Goal: Transaction & Acquisition: Book appointment/travel/reservation

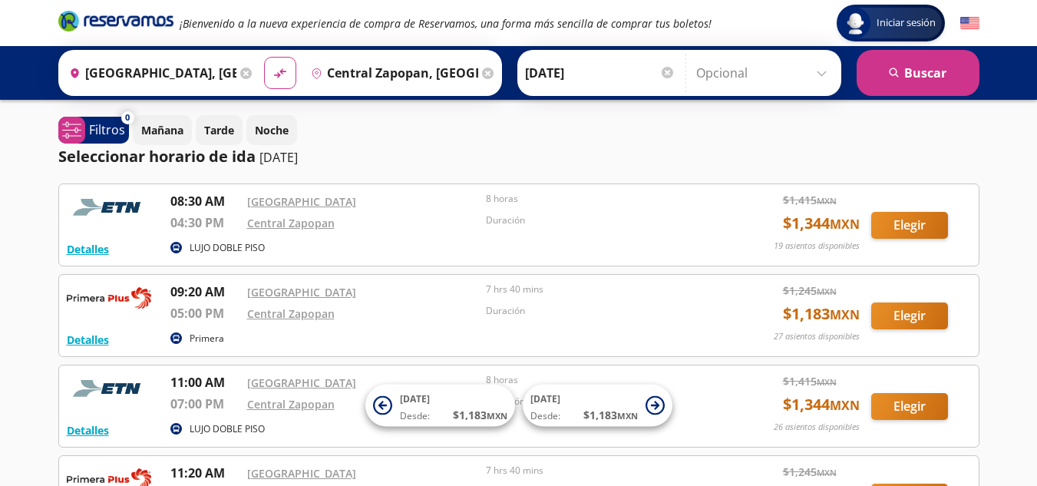
click at [369, 78] on input "Central Zapopan, Jalisco" at bounding box center [391, 73] width 173 height 38
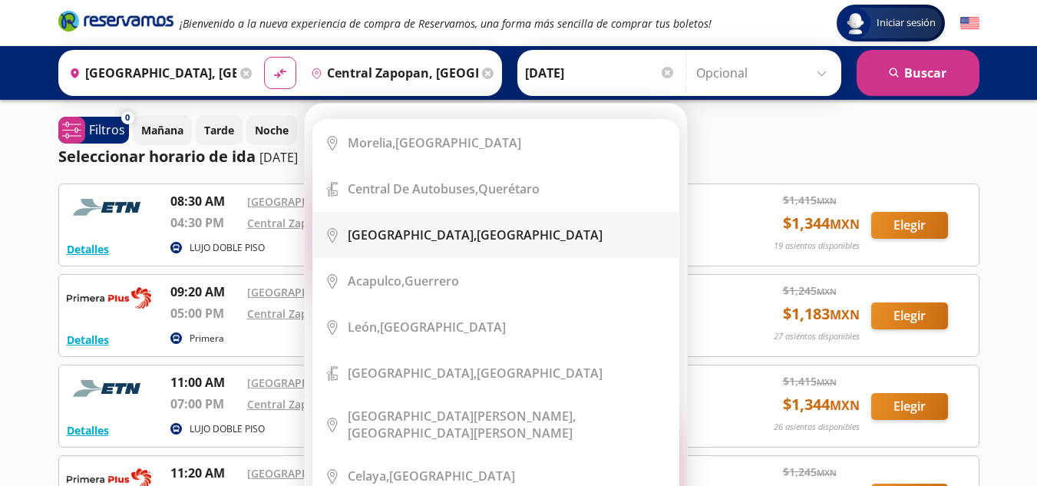
click at [375, 229] on b "Guadalajara," at bounding box center [412, 234] width 129 height 17
type input "Guadalajara, Jalisco"
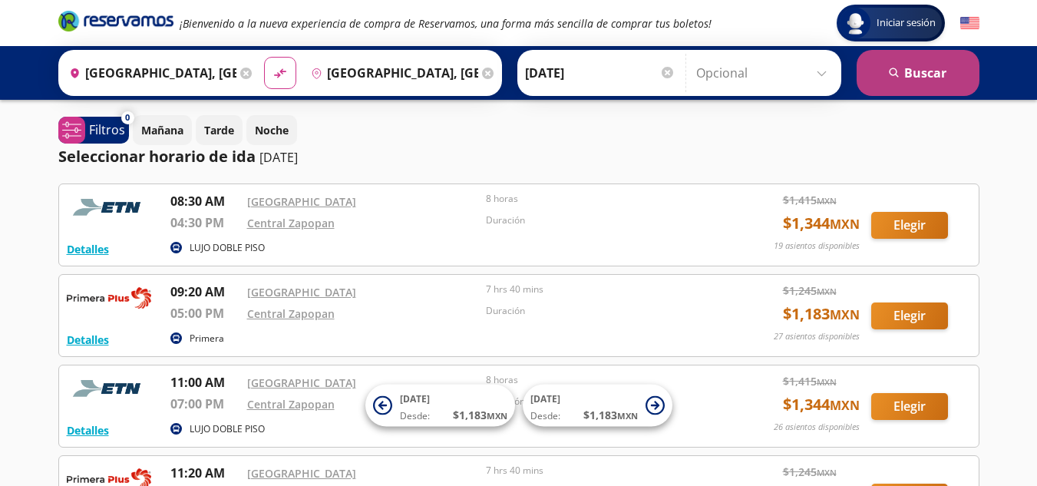
click at [883, 63] on button "search Buscar" at bounding box center [917, 73] width 123 height 46
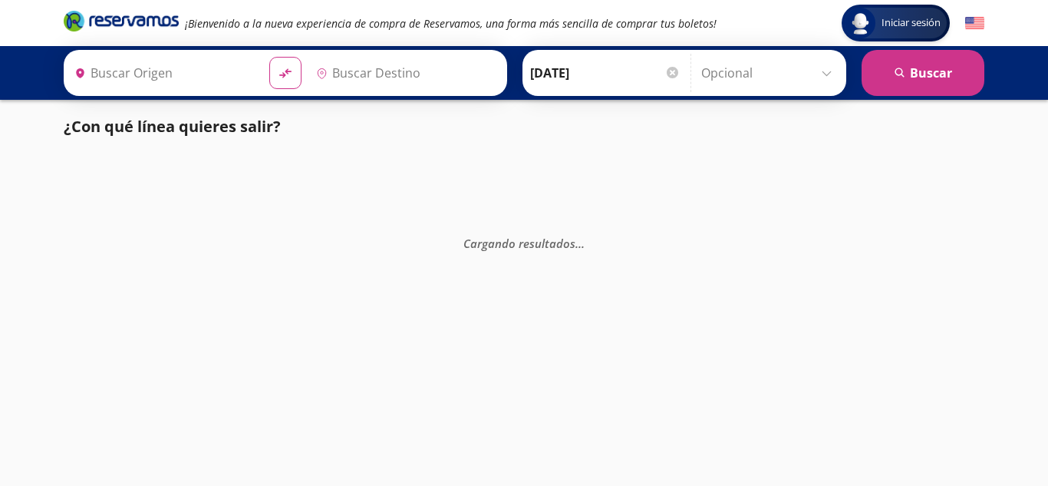
type input "Guadalajara, Jalisco"
type input "Central del Norte, Distrito Federal"
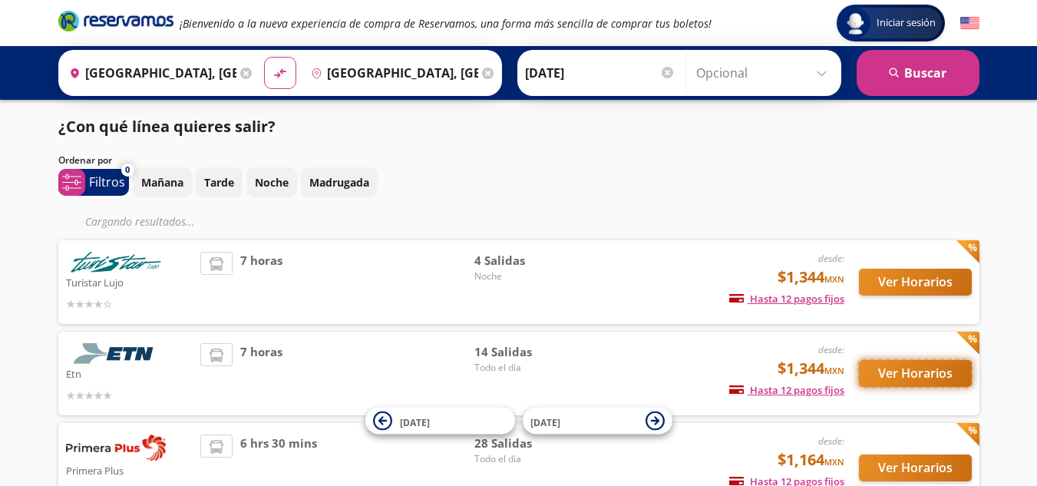
click at [894, 371] on button "Ver Horarios" at bounding box center [915, 373] width 113 height 27
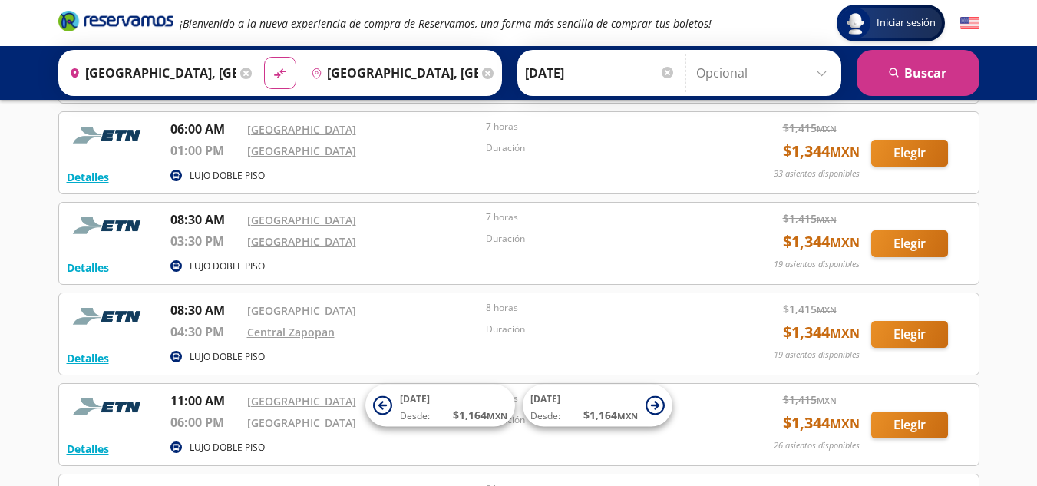
scroll to position [160, 0]
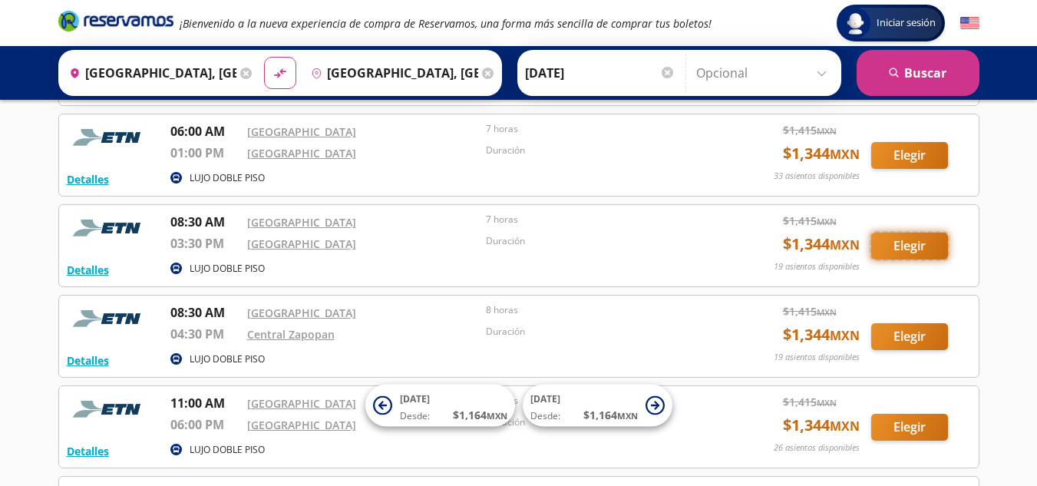
click at [898, 244] on button "Elegir" at bounding box center [909, 246] width 77 height 27
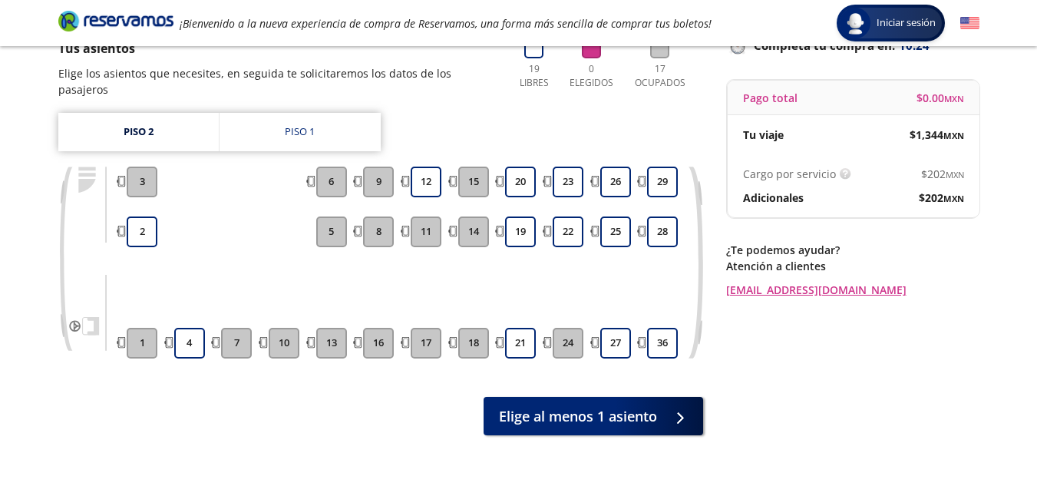
scroll to position [117, 0]
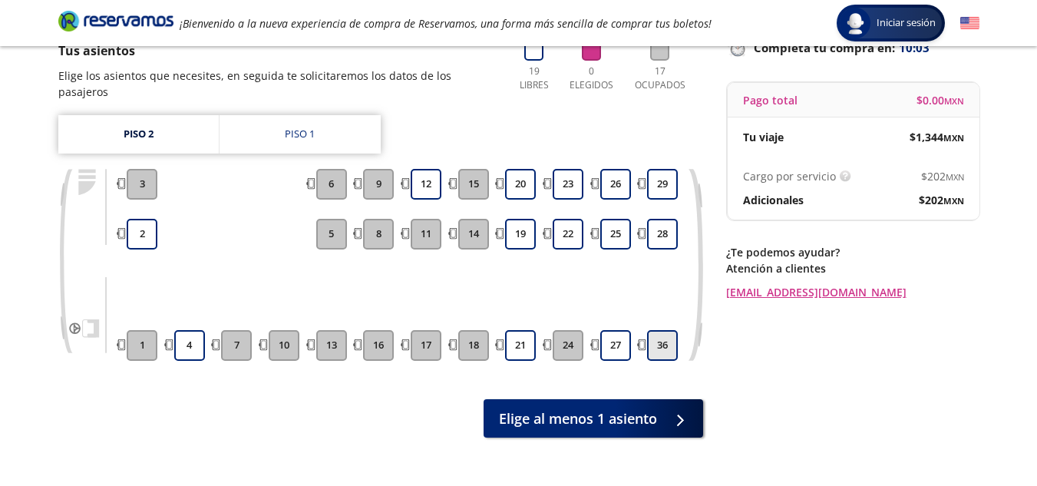
click at [650, 336] on button "36" at bounding box center [662, 345] width 31 height 31
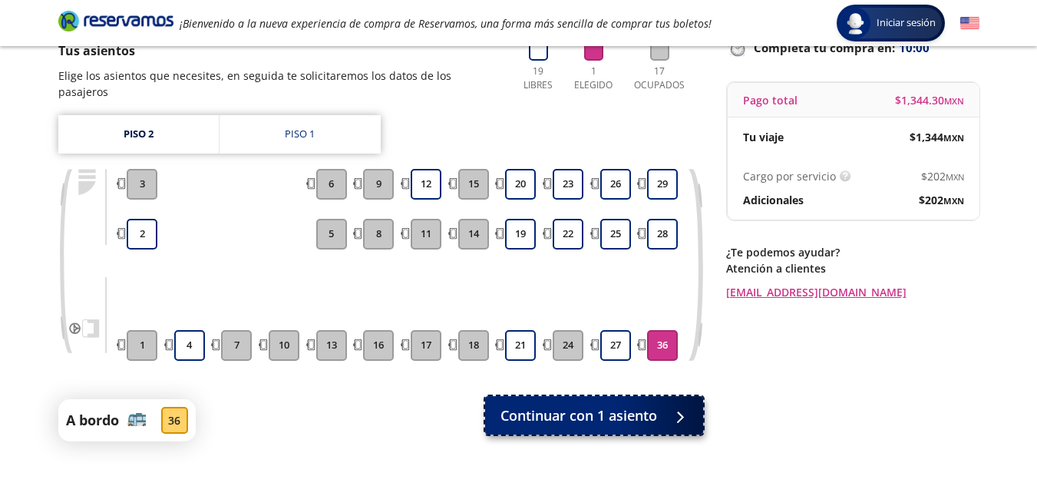
click at [643, 406] on span "Continuar con 1 asiento" at bounding box center [578, 415] width 157 height 21
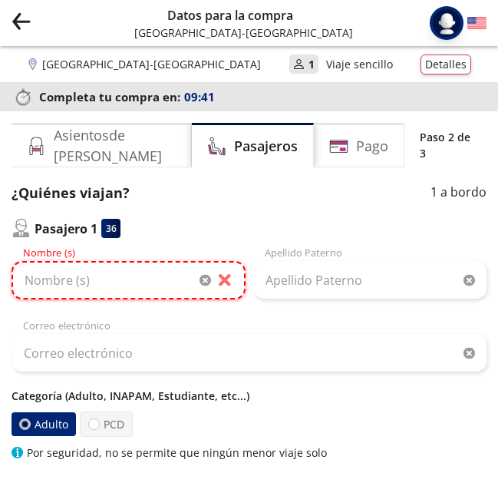
click at [76, 285] on input "Nombre (s)" at bounding box center [129, 280] width 234 height 38
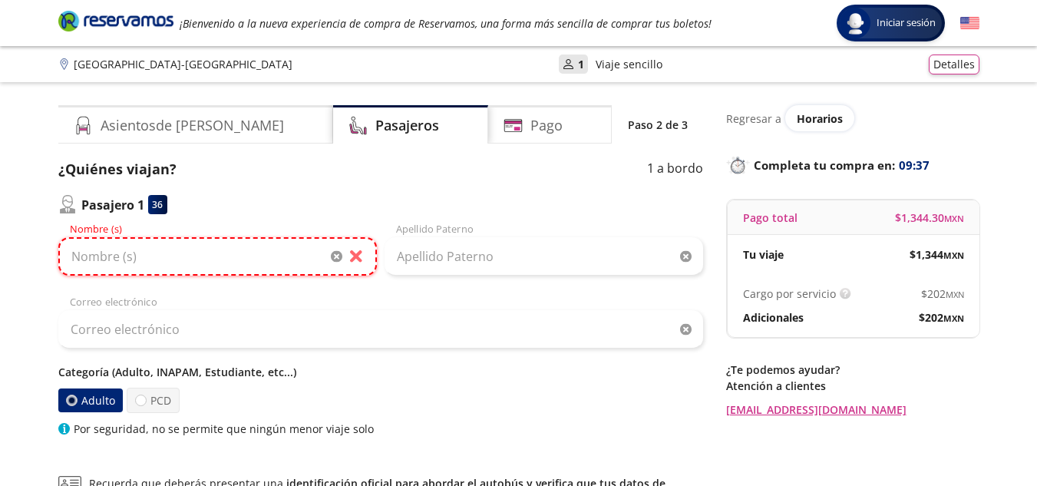
click at [276, 259] on input "Nombre (s)" at bounding box center [217, 256] width 318 height 38
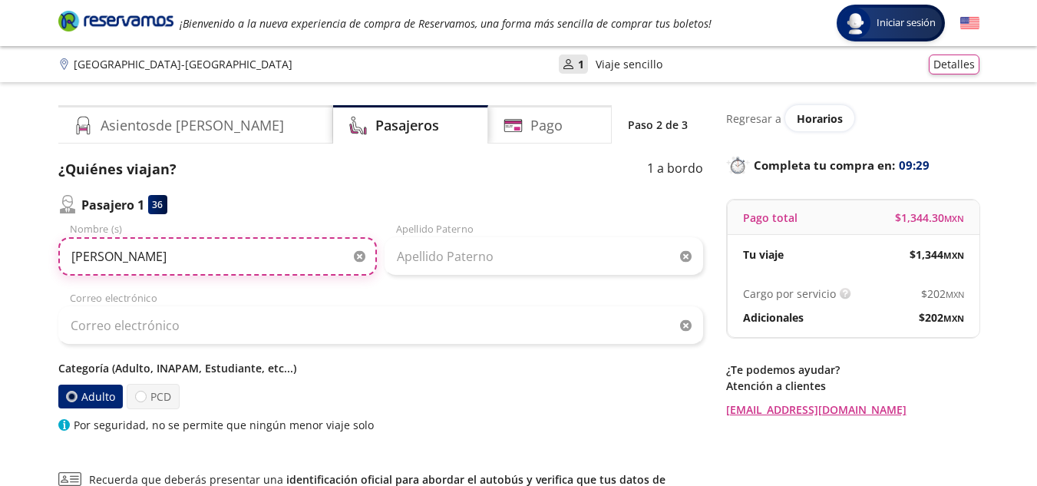
type input "Armando Roger"
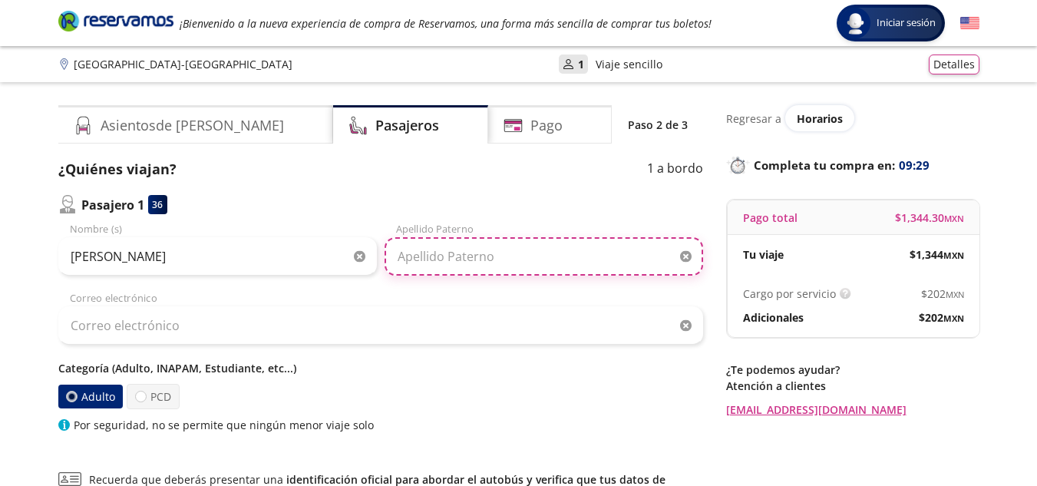
click at [423, 259] on input "Apellido Paterno" at bounding box center [543, 256] width 318 height 38
type input "Daza Alzaga"
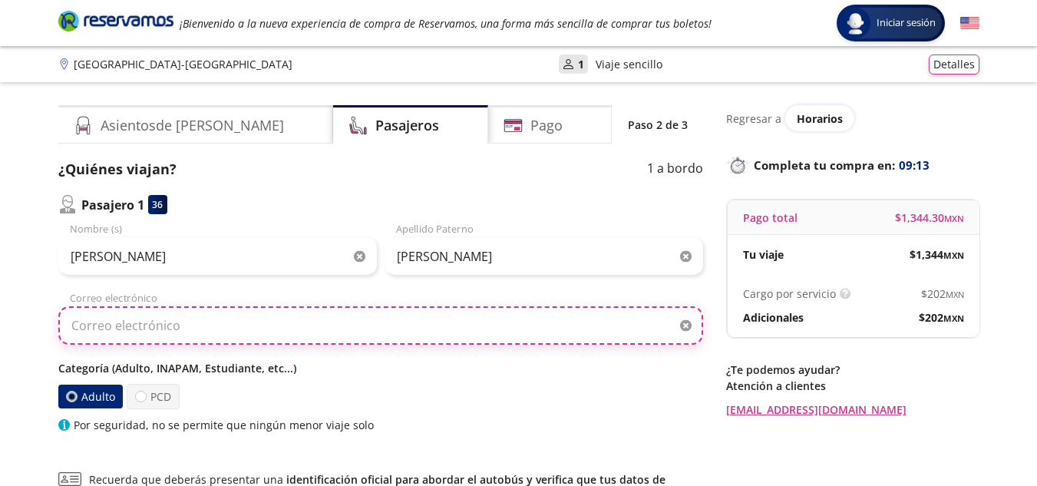
click at [204, 333] on input "Correo electrónico" at bounding box center [380, 325] width 645 height 38
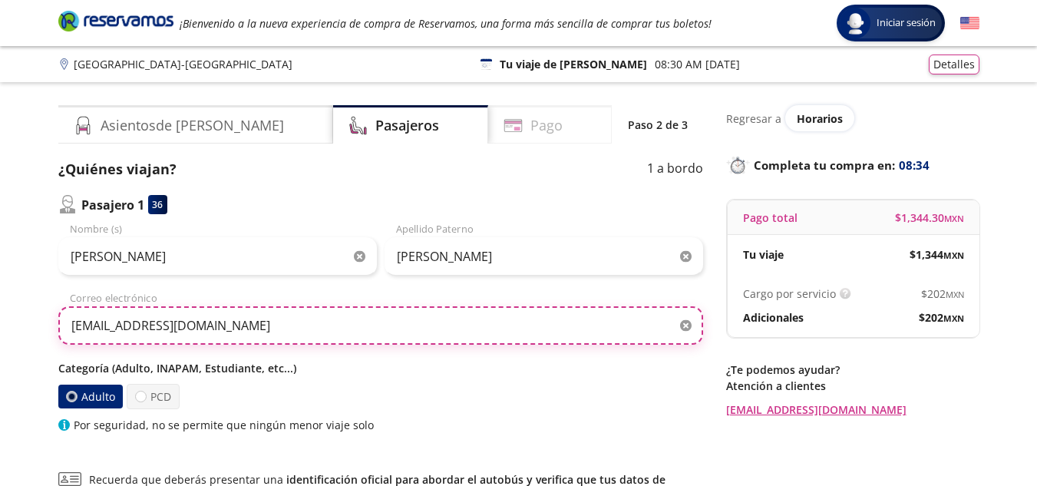
type input "[EMAIL_ADDRESS][DOMAIN_NAME]"
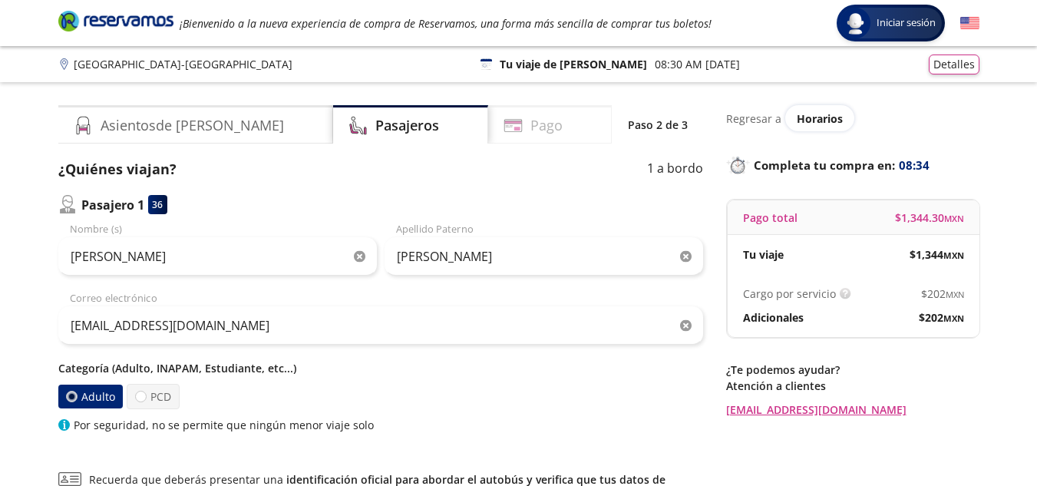
click at [538, 127] on div "Pago" at bounding box center [550, 124] width 124 height 38
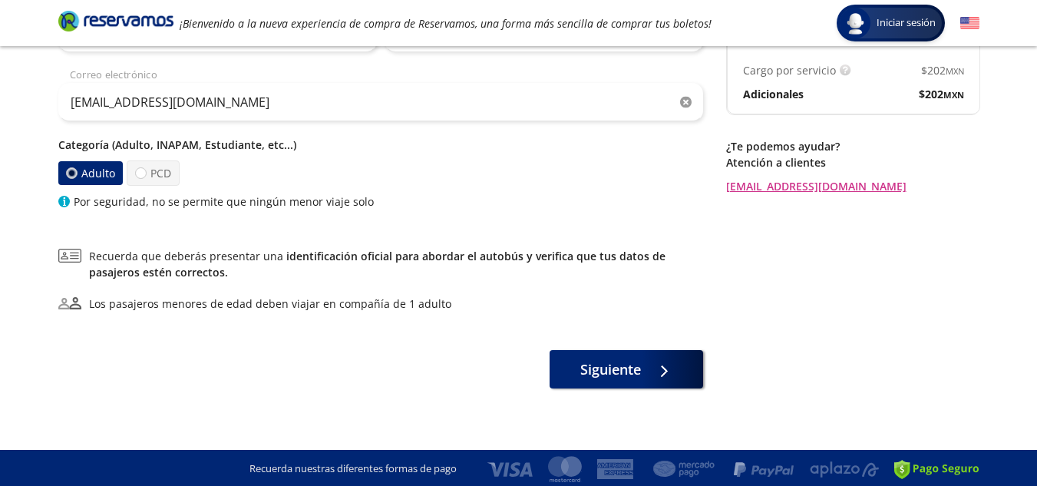
scroll to position [226, 0]
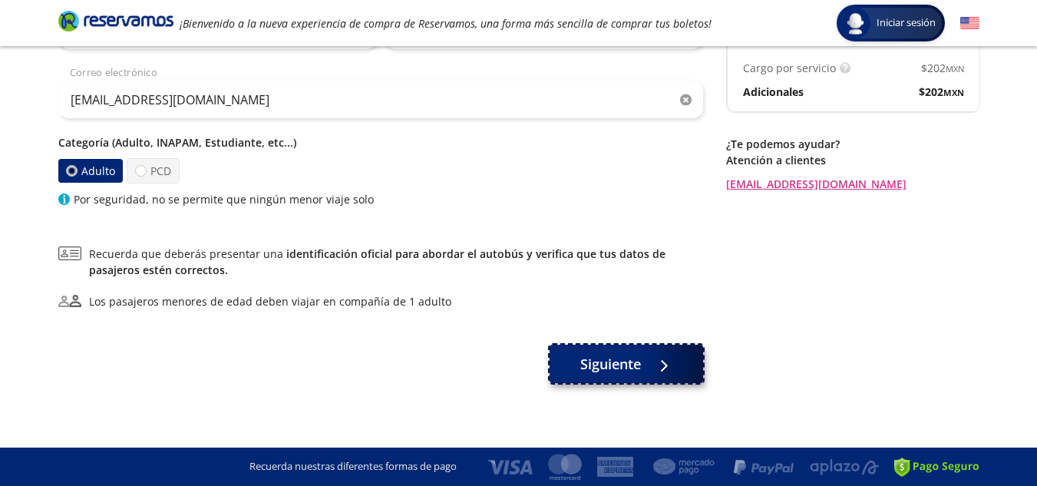
click at [610, 368] on span "Siguiente" at bounding box center [610, 364] width 61 height 21
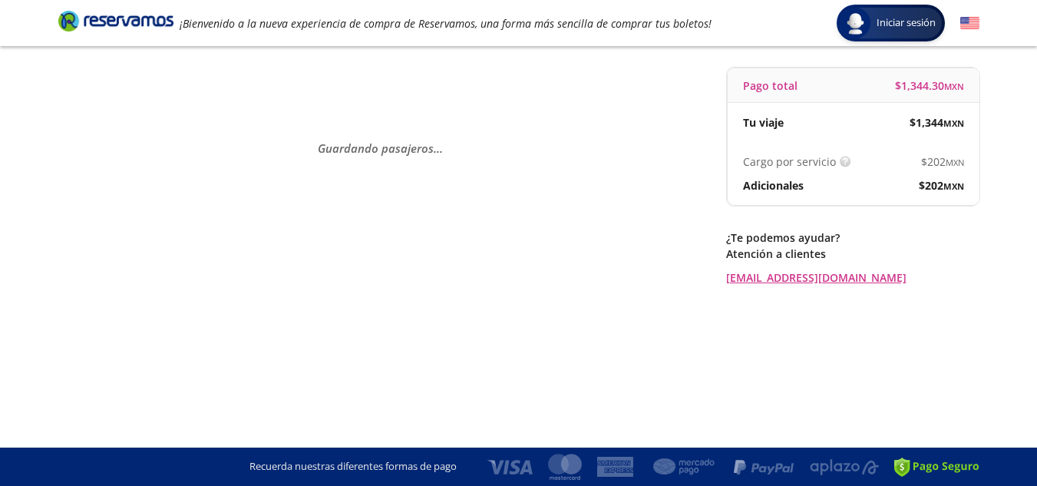
scroll to position [0, 0]
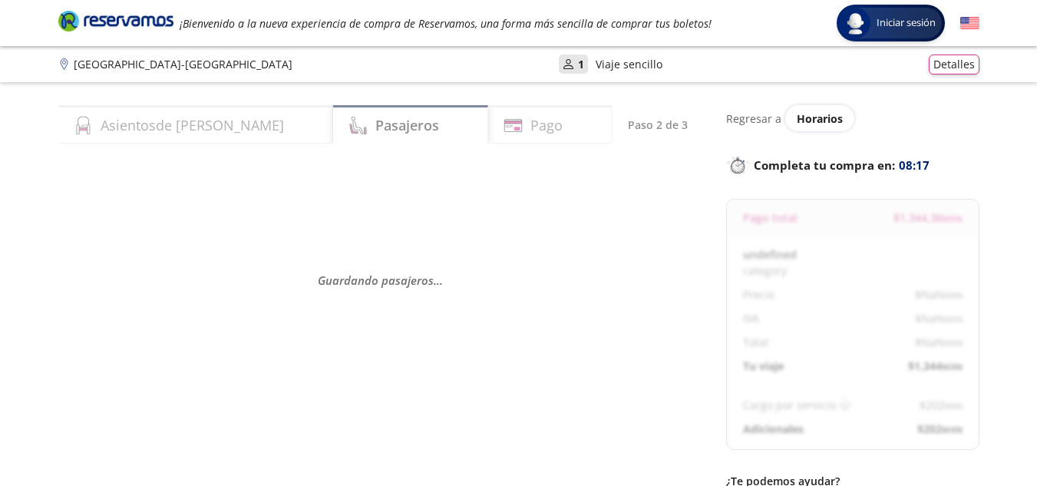
select select "MX"
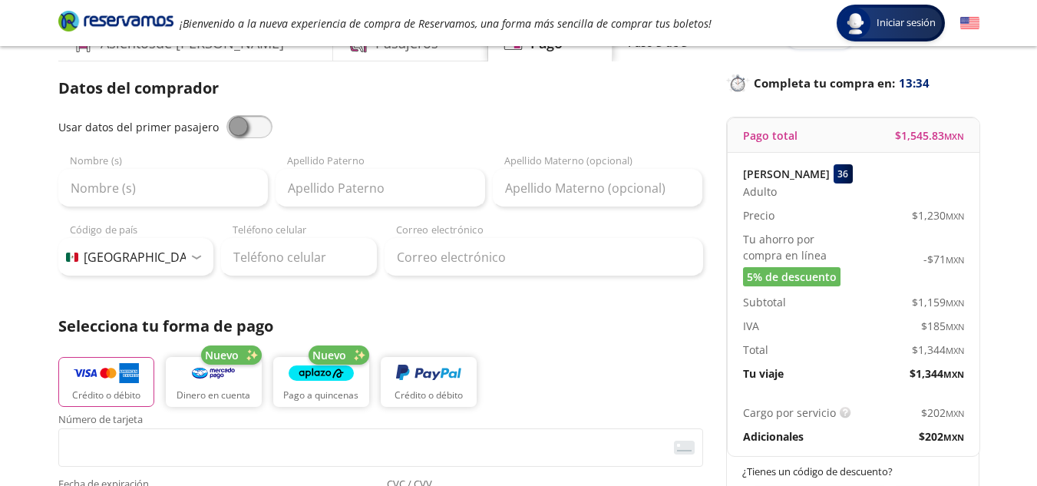
scroll to position [83, 0]
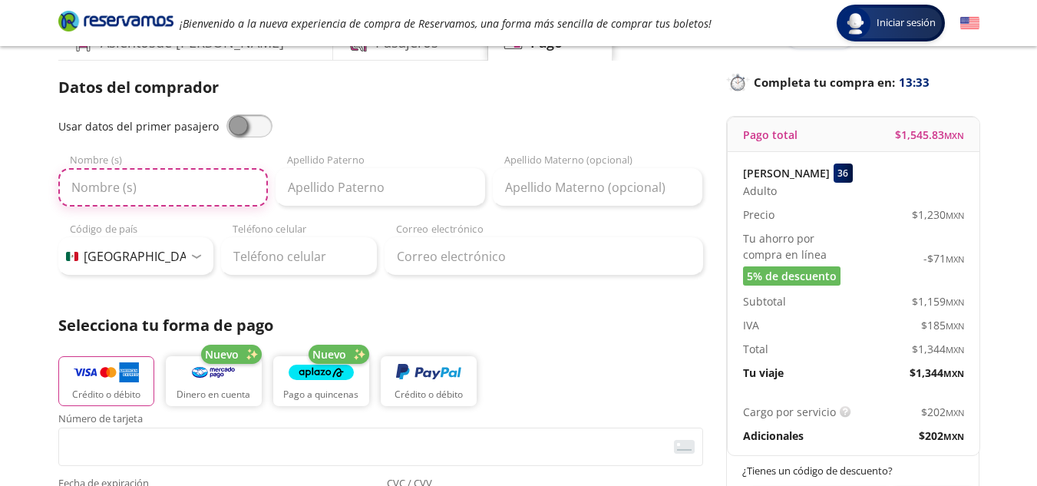
click at [189, 185] on input "Nombre (s)" at bounding box center [163, 187] width 210 height 38
type input "[PERSON_NAME]"
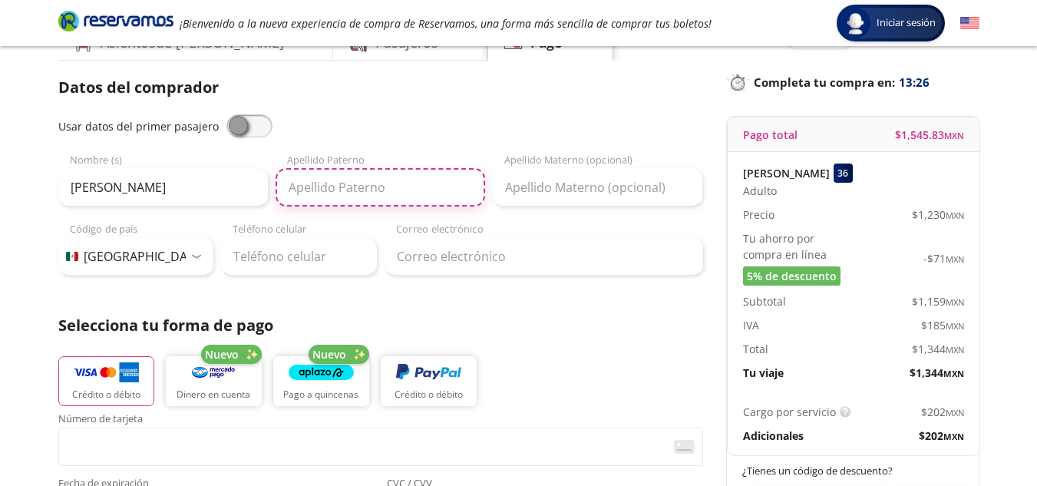
click at [373, 186] on input "Apellido Paterno" at bounding box center [381, 187] width 210 height 38
type input "[PERSON_NAME]"
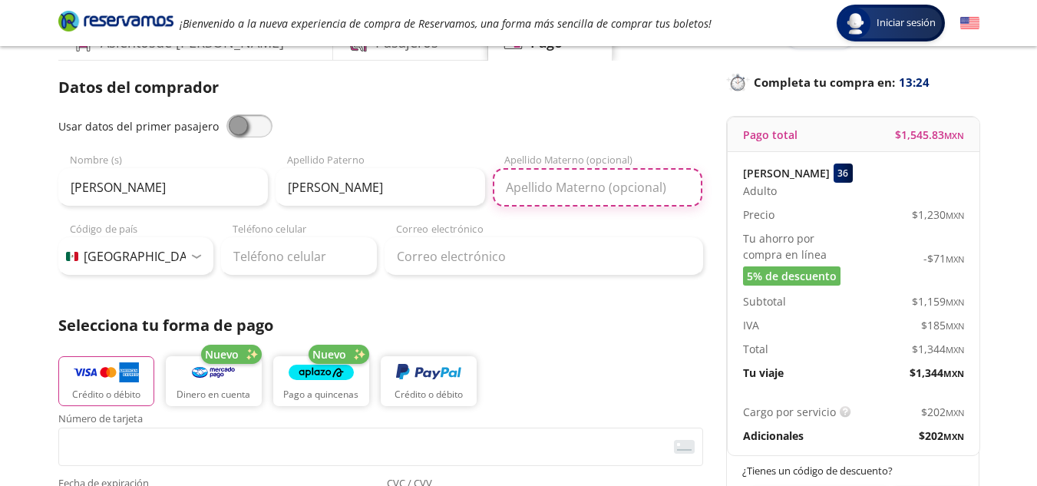
click at [533, 182] on input "Apellido Materno (opcional)" at bounding box center [598, 187] width 210 height 38
type input "[PERSON_NAME]"
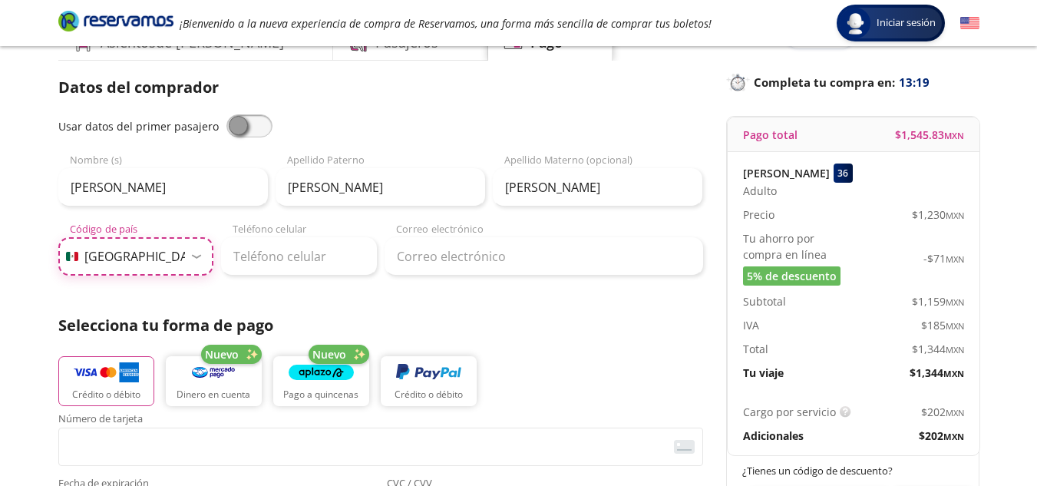
click at [197, 262] on select "Código de país Estados Unidos +1 México +52 Colombia +57 Brasil +55 Afganistán …" at bounding box center [136, 256] width 156 height 38
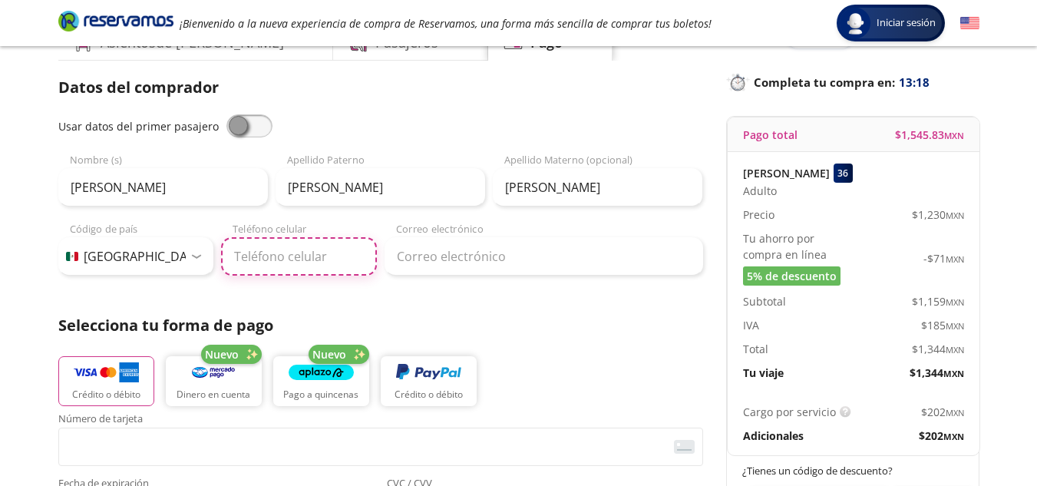
click at [277, 261] on input "Teléfono celular" at bounding box center [299, 256] width 156 height 38
type input "55 2024 4550"
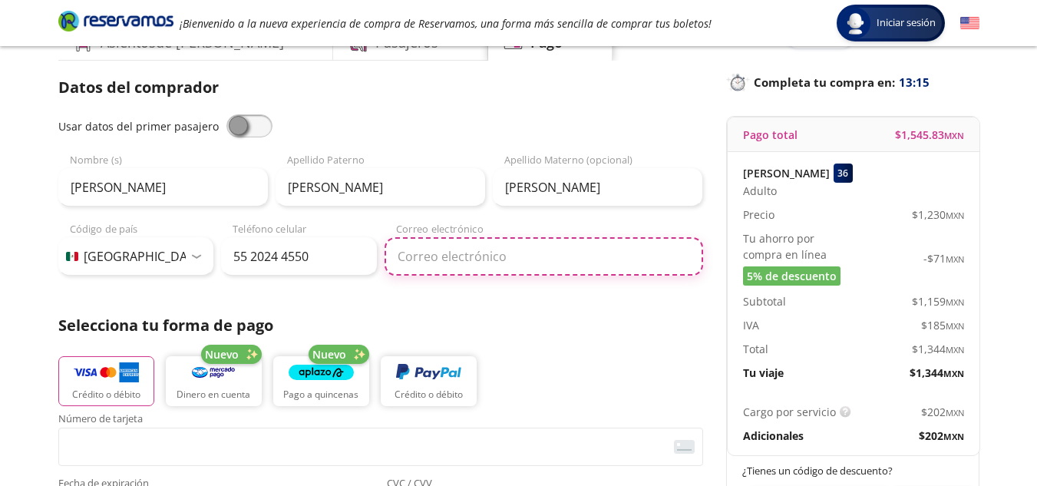
click at [424, 264] on input "Correo electrónico" at bounding box center [543, 256] width 318 height 38
type input "[EMAIL_ADDRESS][DOMAIN_NAME]"
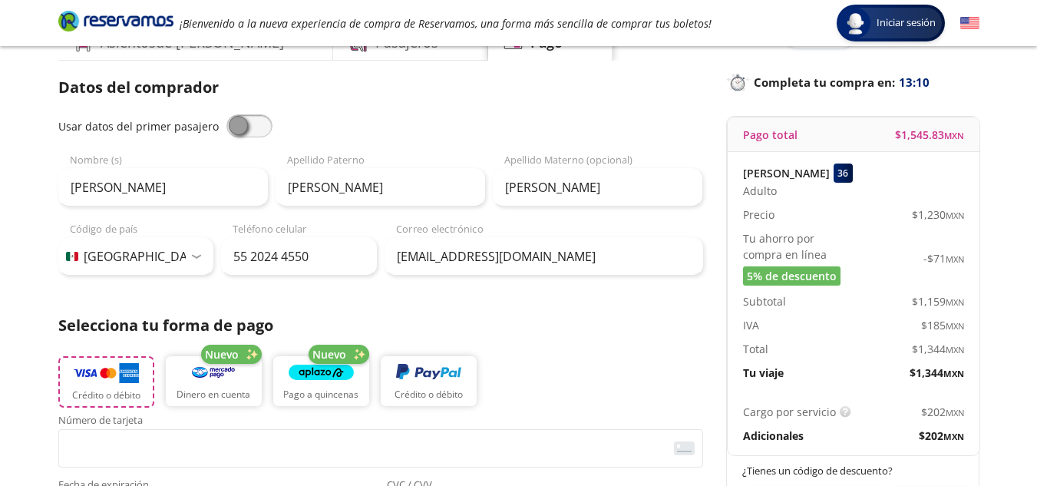
click at [79, 380] on img "button" at bounding box center [106, 372] width 65 height 23
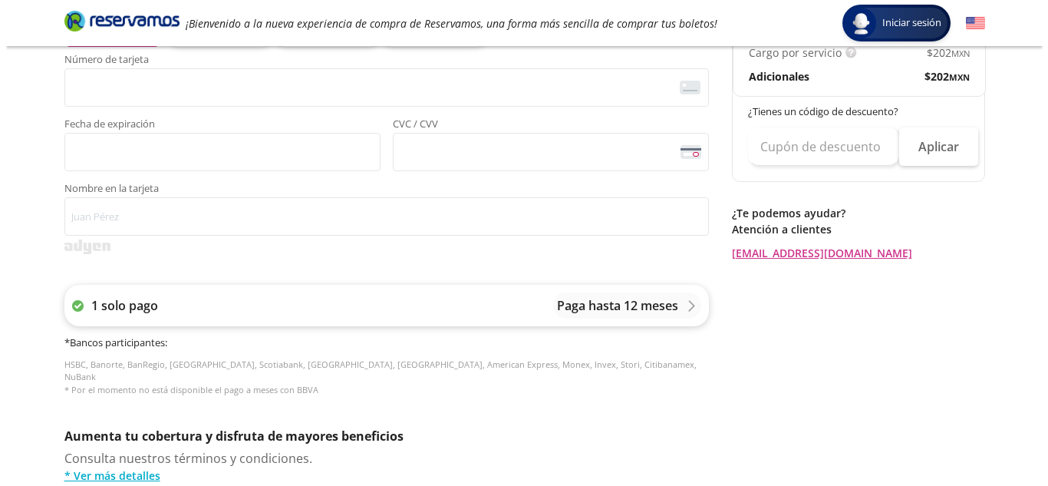
scroll to position [441, 0]
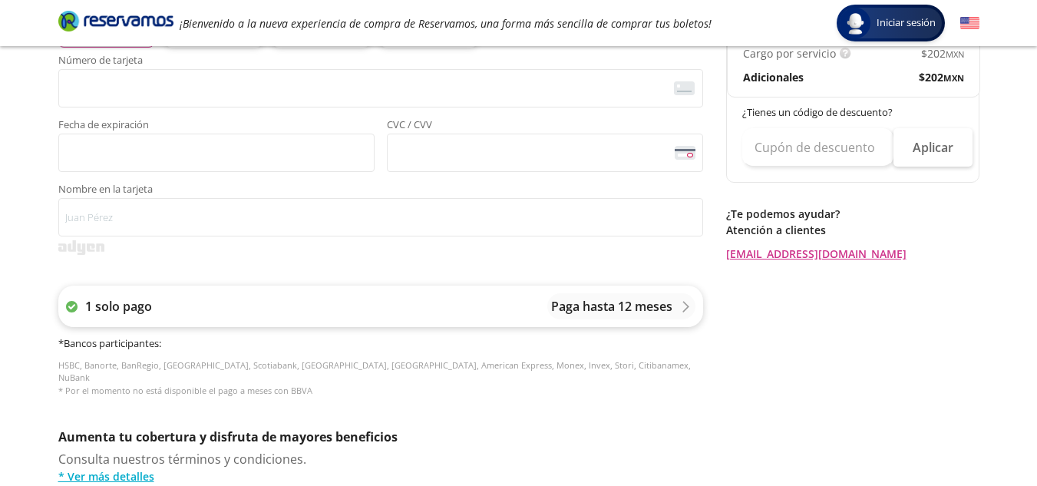
click at [648, 309] on p "Paga hasta 12 meses" at bounding box center [611, 306] width 121 height 18
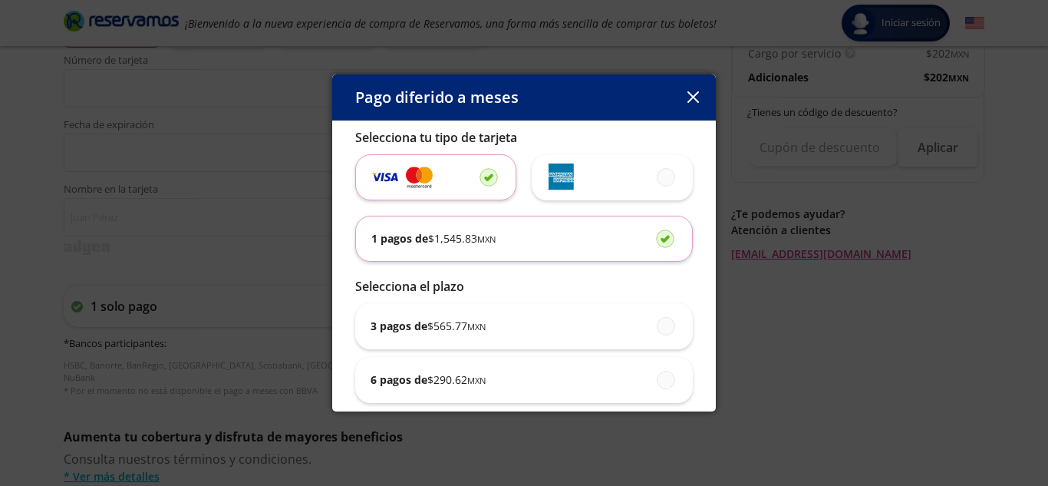
click at [717, 259] on div "Pago diferido a meses Selecciona tu tipo de tarjeta 1 pagos de $ 1,545.83 MXN S…" at bounding box center [524, 243] width 1048 height 486
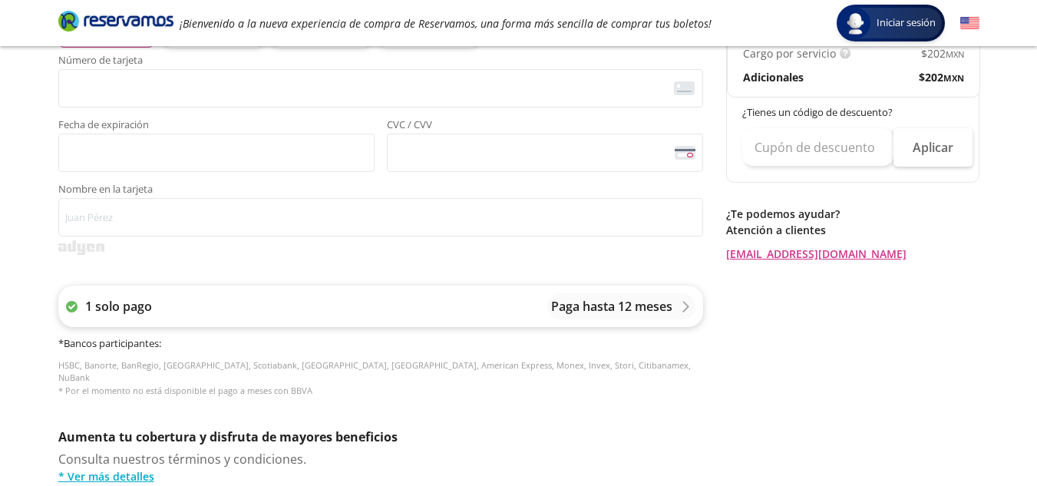
click at [668, 302] on p "Paga hasta 12 meses" at bounding box center [611, 306] width 121 height 18
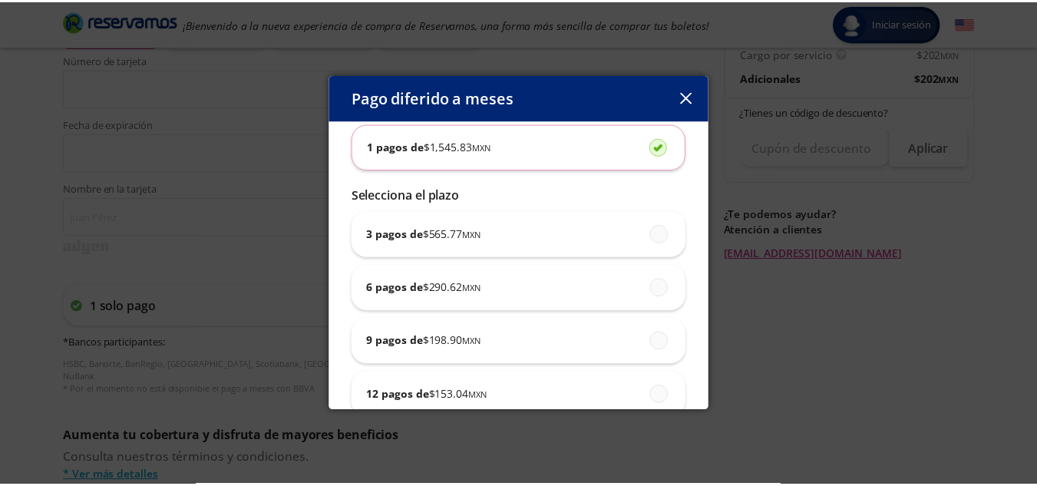
scroll to position [121, 0]
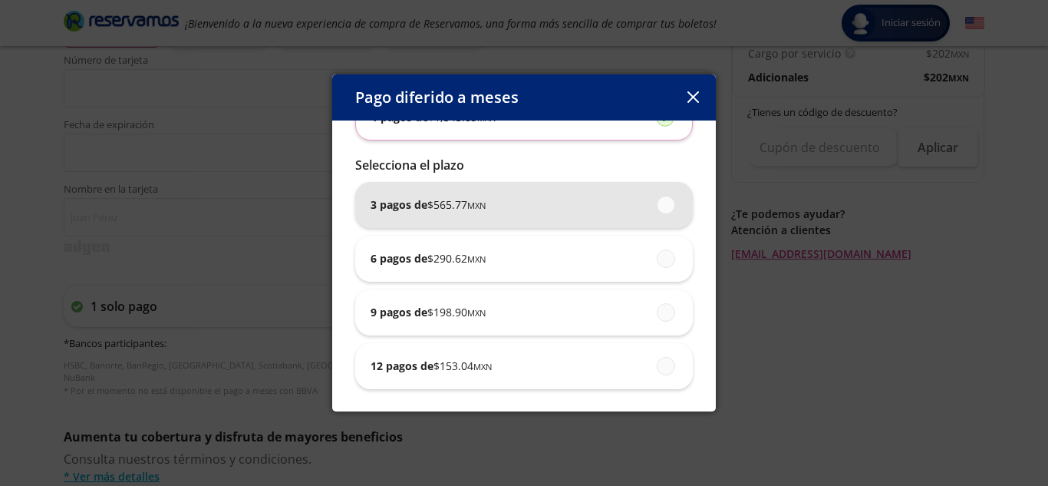
click at [432, 204] on span "$ 565.77 MXN" at bounding box center [456, 204] width 58 height 16
click at [657, 204] on input "3 pagos de $ 565.77 MXN" at bounding box center [662, 205] width 10 height 10
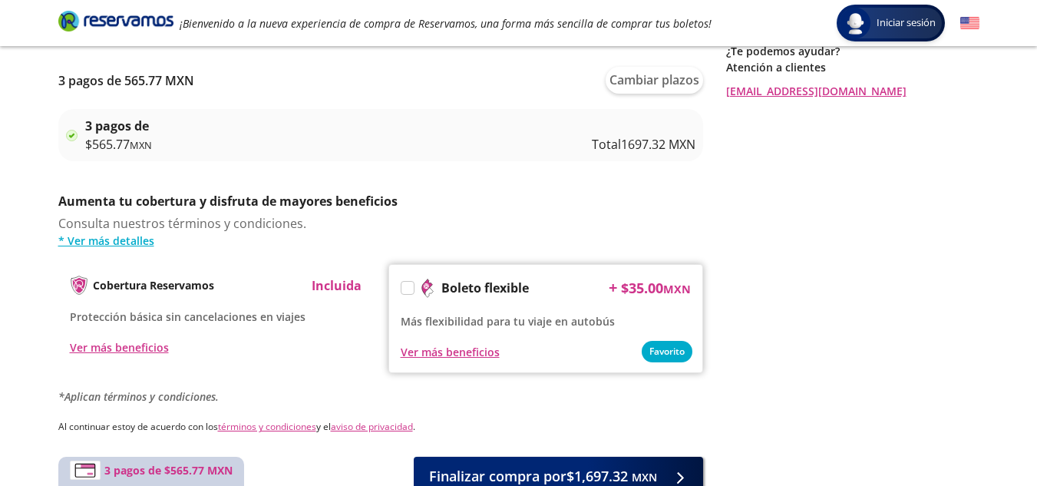
scroll to position [769, 0]
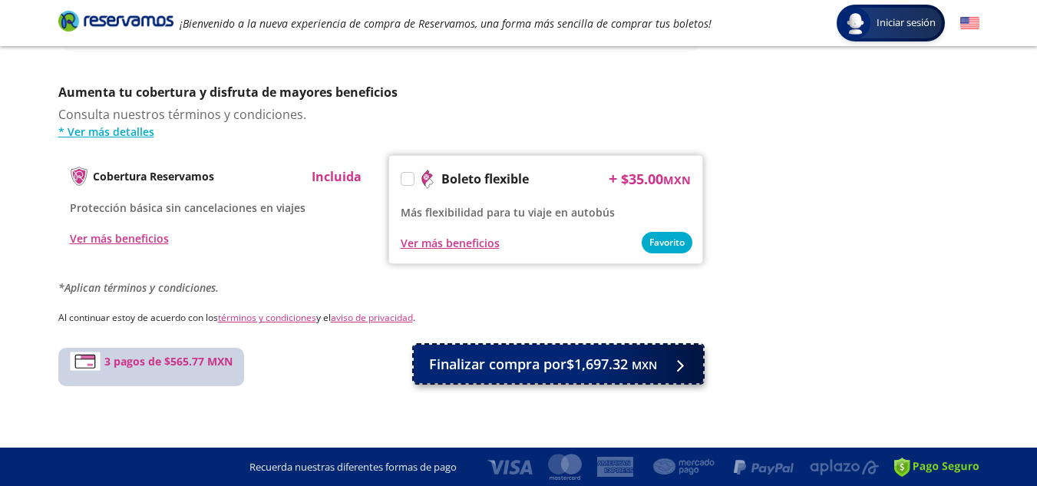
click at [657, 364] on button "Finalizar compra por $1,697.32 MXN" at bounding box center [558, 364] width 289 height 38
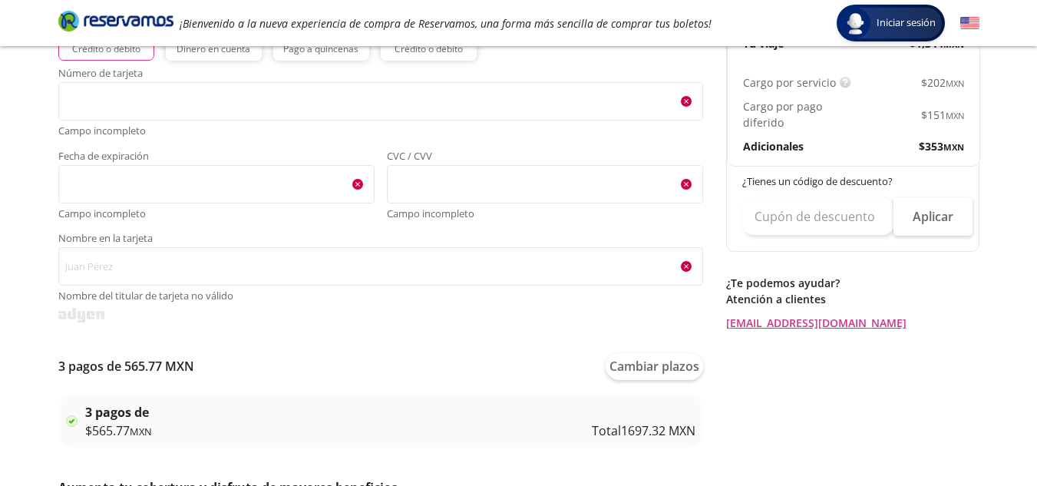
scroll to position [426, 0]
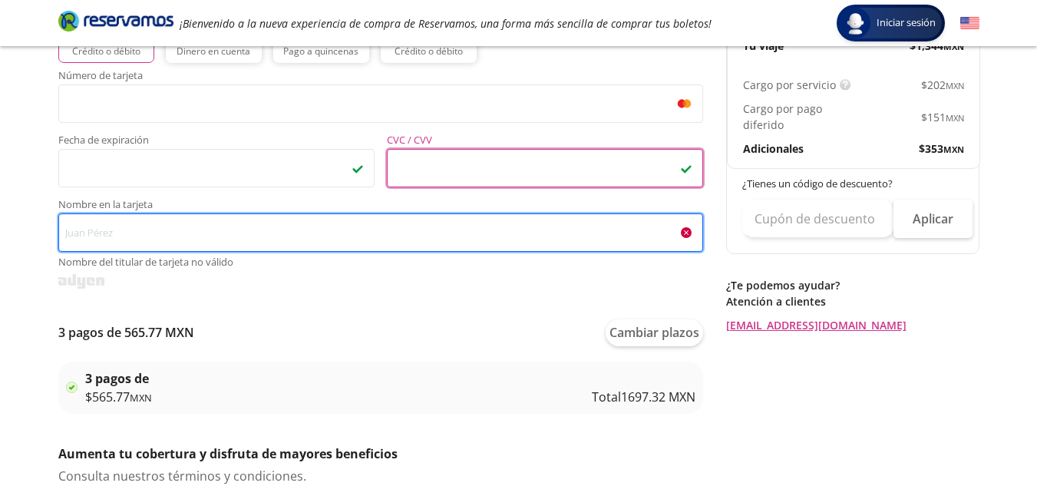
click at [289, 236] on input "Nombre en la tarjeta Nombre del titular de tarjeta no válido" at bounding box center [380, 232] width 645 height 38
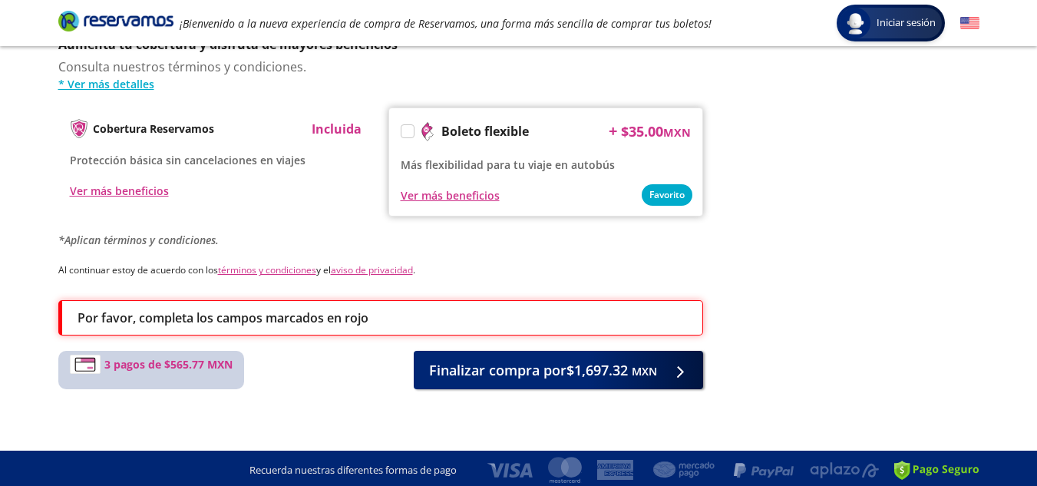
scroll to position [820, 0]
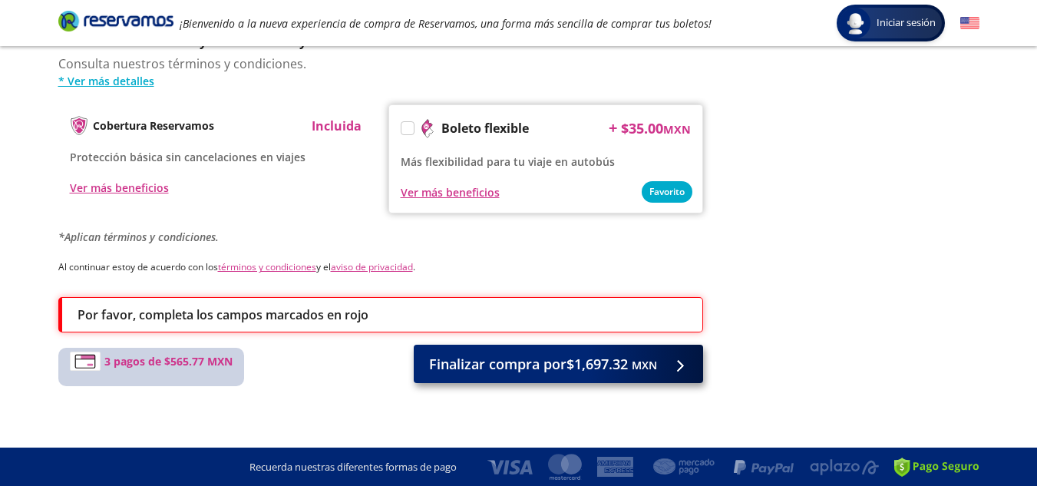
type input "[PERSON_NAME] [PERSON_NAME]"
click at [642, 375] on button "Finalizar compra por $1,697.32 MXN" at bounding box center [558, 364] width 289 height 38
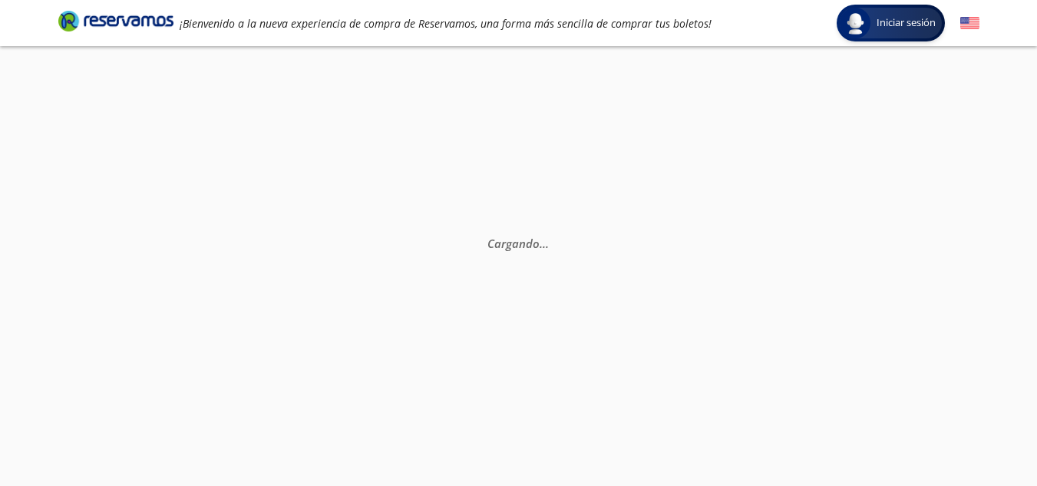
scroll to position [0, 0]
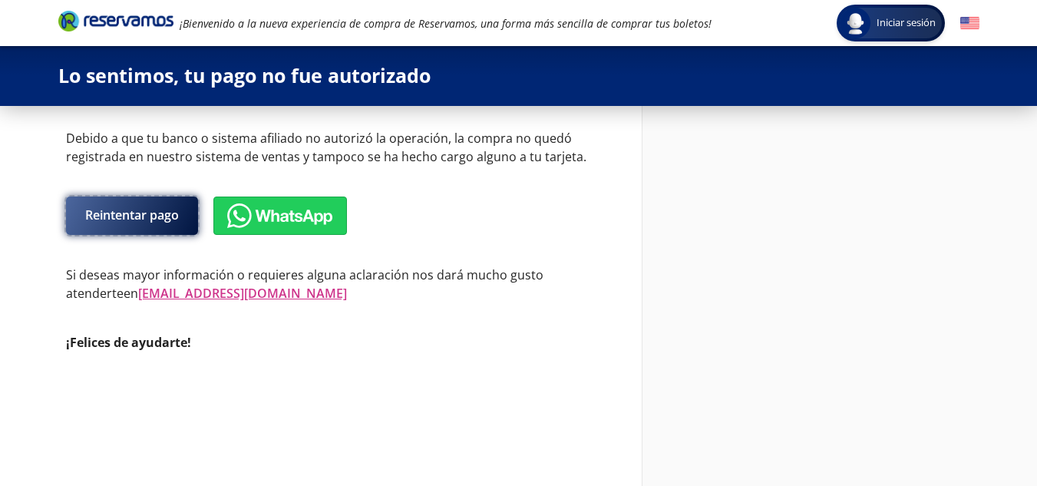
click at [93, 205] on button "Reintentar pago" at bounding box center [132, 215] width 132 height 38
select select "MX"
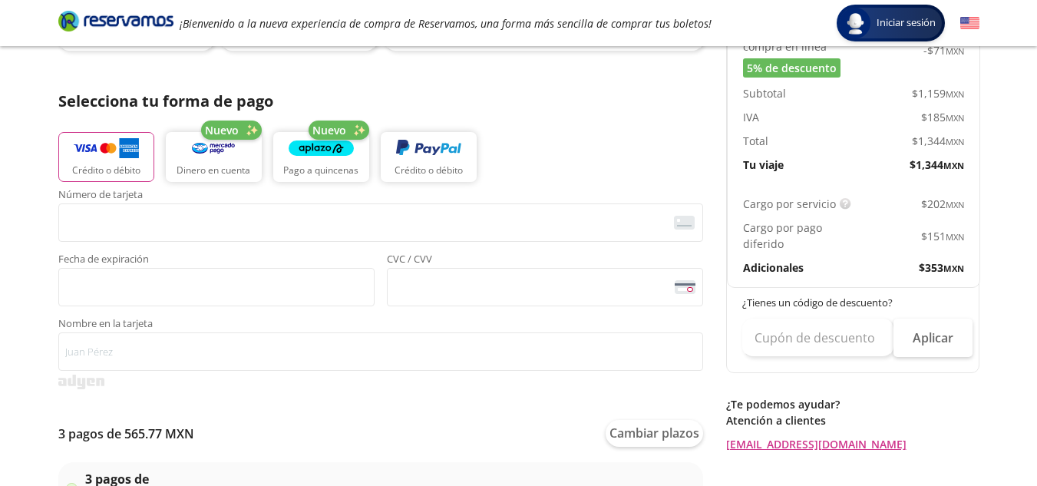
scroll to position [313, 0]
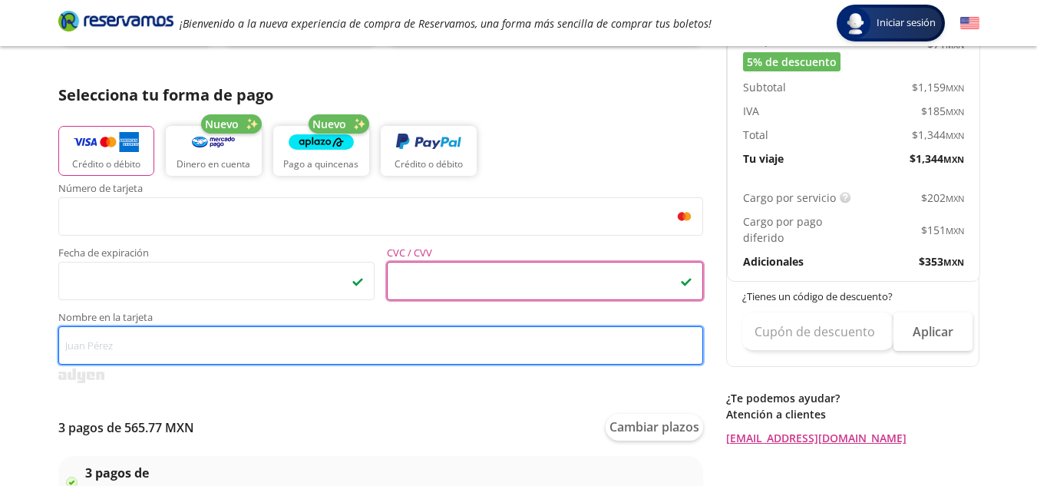
click at [289, 342] on input "Nombre en la tarjeta" at bounding box center [380, 345] width 645 height 38
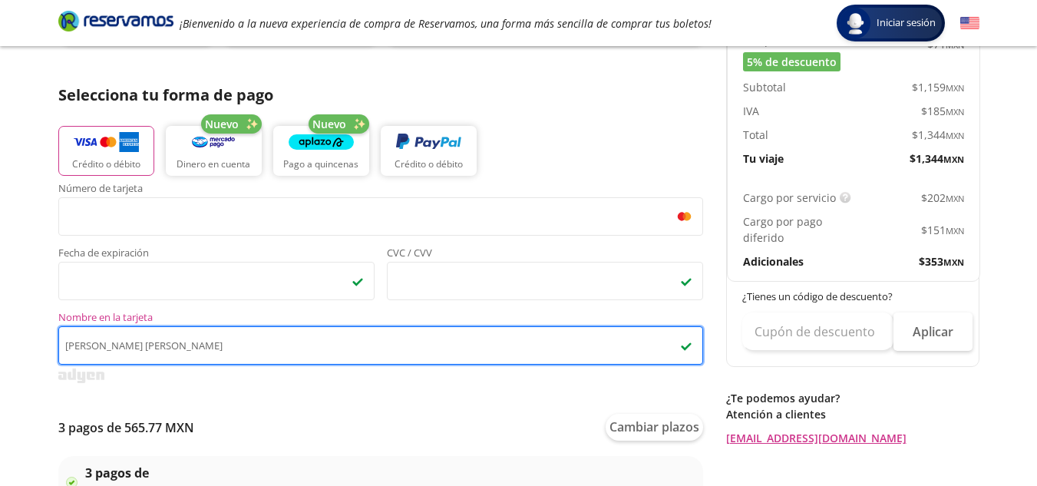
type input "[PERSON_NAME] [PERSON_NAME]"
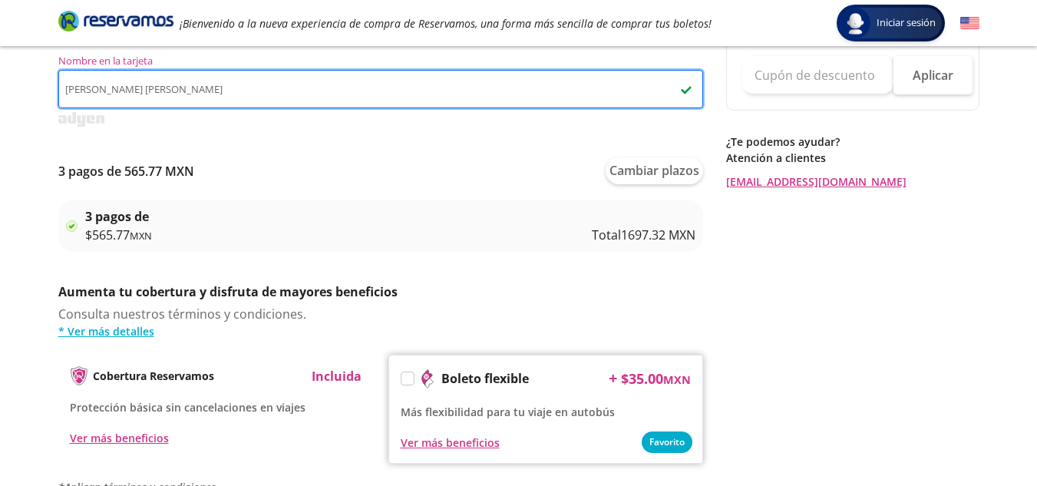
scroll to position [769, 0]
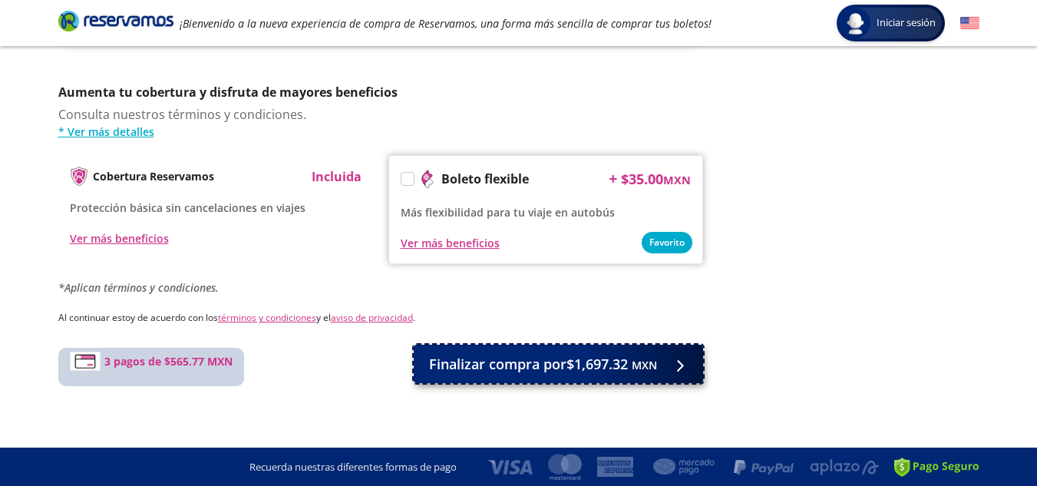
click at [653, 366] on small "MXN" at bounding box center [644, 365] width 25 height 15
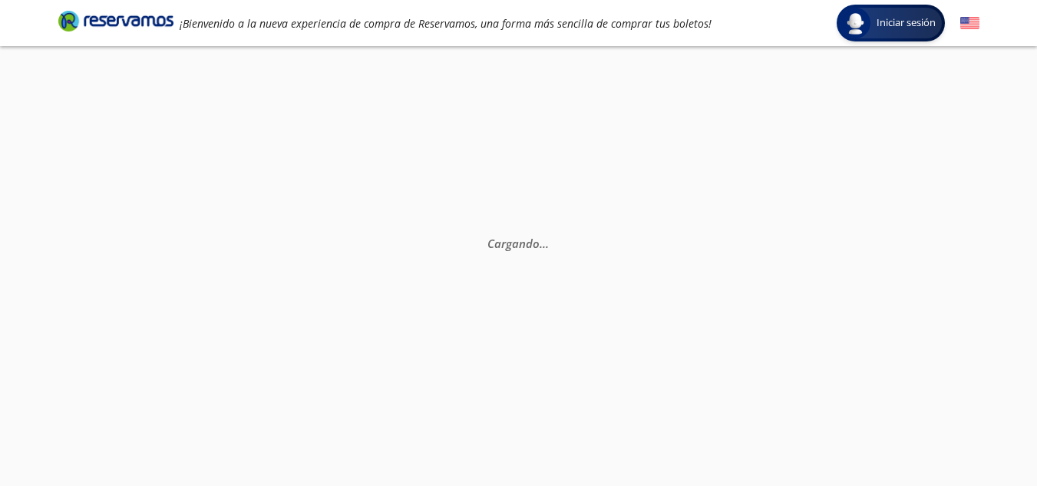
scroll to position [0, 0]
